Goal: Book appointment/travel/reservation

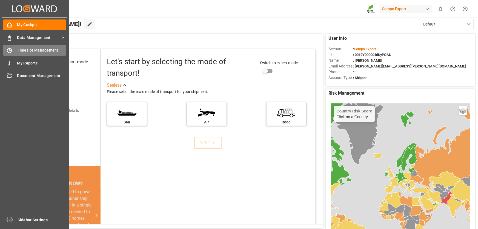
click at [9, 49] on icon at bounding box center [9, 50] width 5 height 5
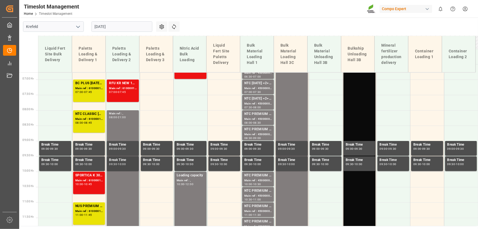
scroll to position [183, 0]
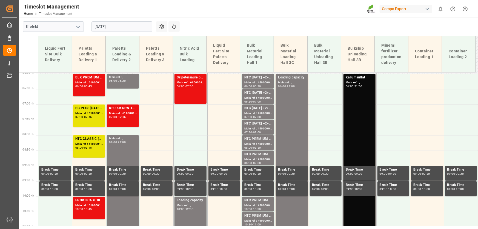
click at [111, 22] on input "[DATE]" at bounding box center [121, 26] width 61 height 10
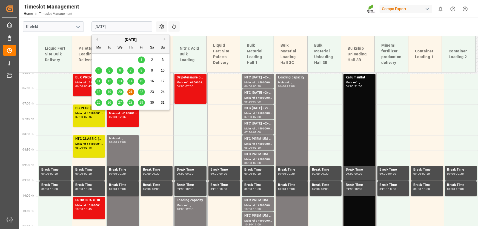
click at [139, 90] on div "22" at bounding box center [141, 92] width 7 height 7
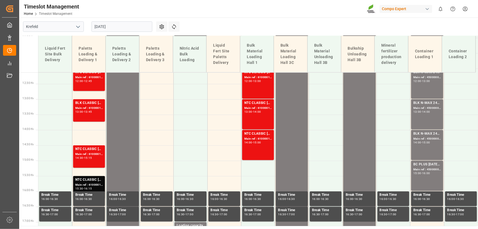
scroll to position [456, 0]
